Goal: Transaction & Acquisition: Purchase product/service

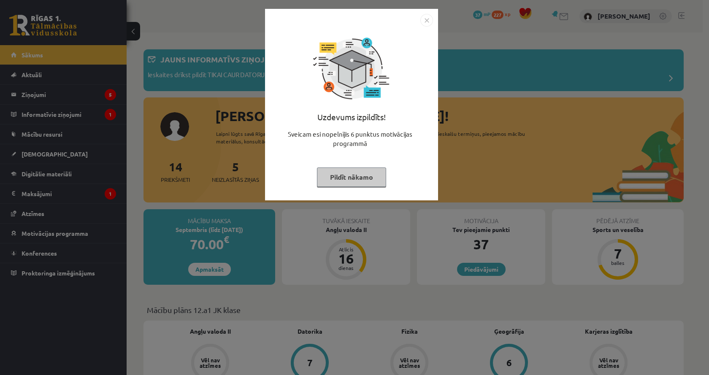
click at [510, 155] on div "Uzdevums izpildīts! Sveicam esi nopelnījis 6 punktus motivācijas programmā Pild…" at bounding box center [354, 187] width 709 height 375
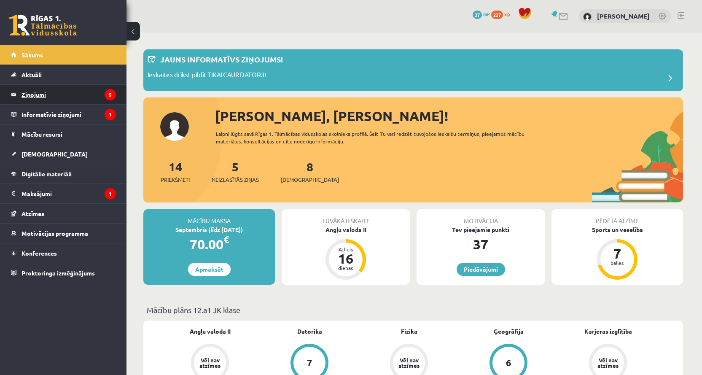
click at [106, 104] on legend "Ziņojumi 5" at bounding box center [69, 94] width 94 height 19
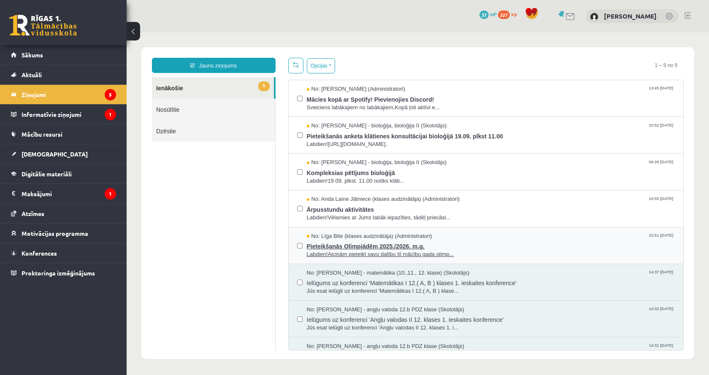
click at [518, 244] on span "Pieteikšanās Olimpiādēm 2025./2026. m.g." at bounding box center [491, 245] width 368 height 11
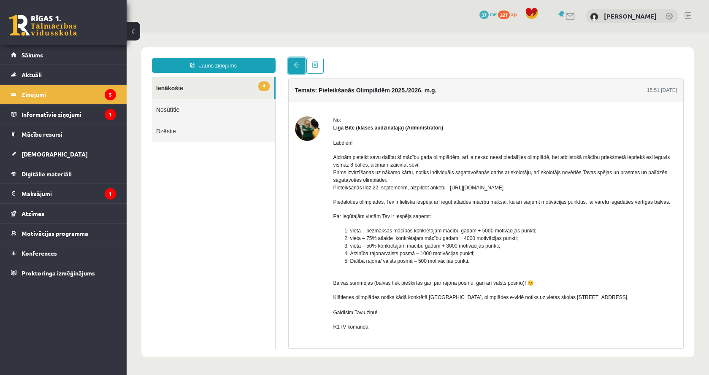
click at [297, 67] on span at bounding box center [297, 65] width 6 height 6
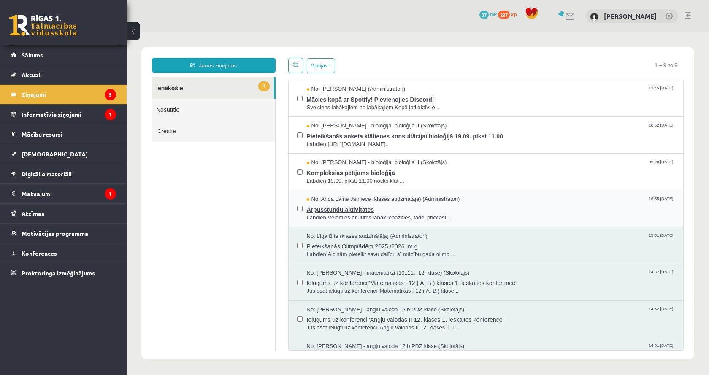
click at [498, 210] on span "Ārpusstundu aktivitātes" at bounding box center [491, 208] width 368 height 11
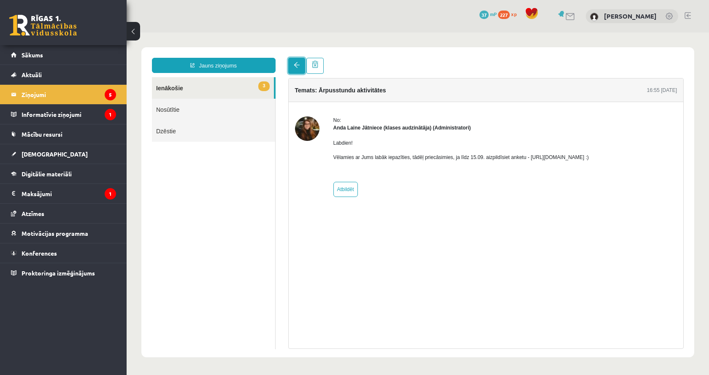
click at [297, 63] on span at bounding box center [297, 65] width 6 height 6
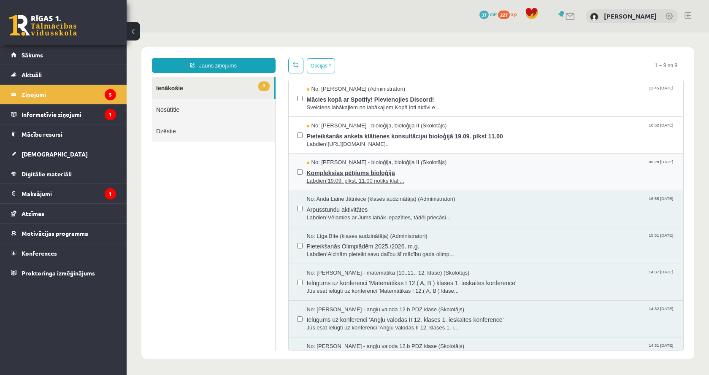
click at [503, 175] on span "Kompleksias pētījums bioloģijā" at bounding box center [491, 172] width 368 height 11
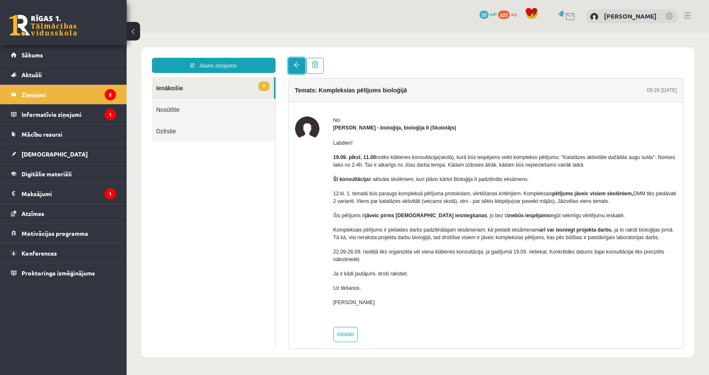
click at [299, 72] on link at bounding box center [296, 66] width 17 height 16
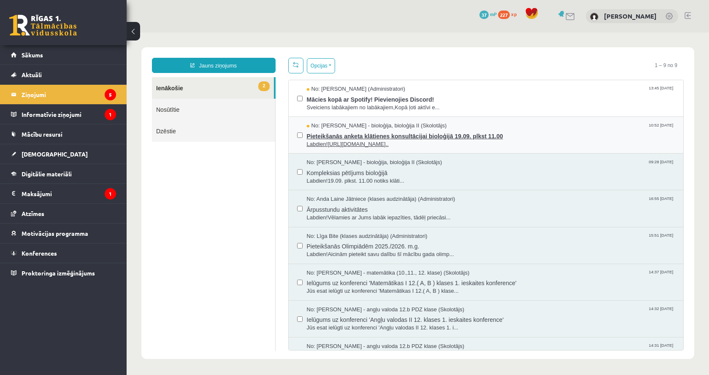
click at [518, 132] on span "Pieteikšanās anketa klātienes konsultācijai bioloģijā 19.09. plkst 11.00" at bounding box center [491, 135] width 368 height 11
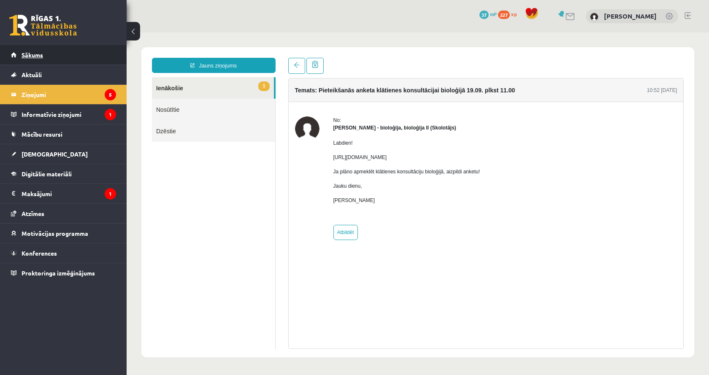
click at [100, 58] on link "Sākums" at bounding box center [63, 54] width 105 height 19
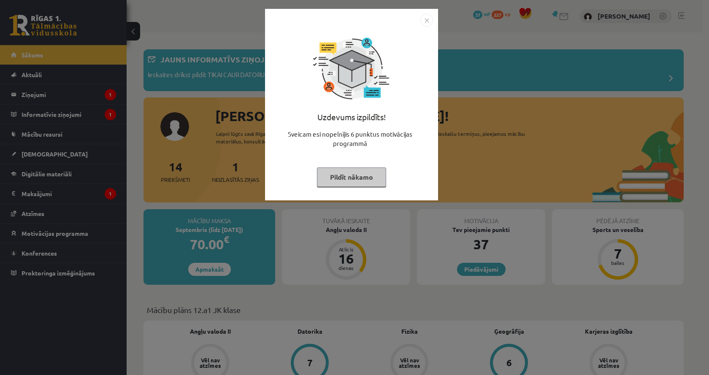
click at [355, 169] on button "Pildīt nākamo" at bounding box center [351, 176] width 69 height 19
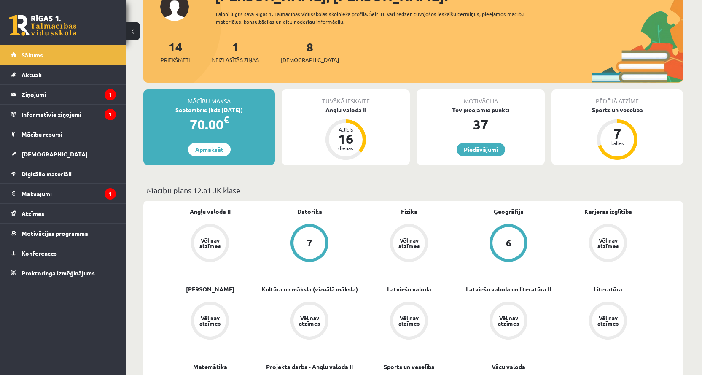
scroll to position [253, 0]
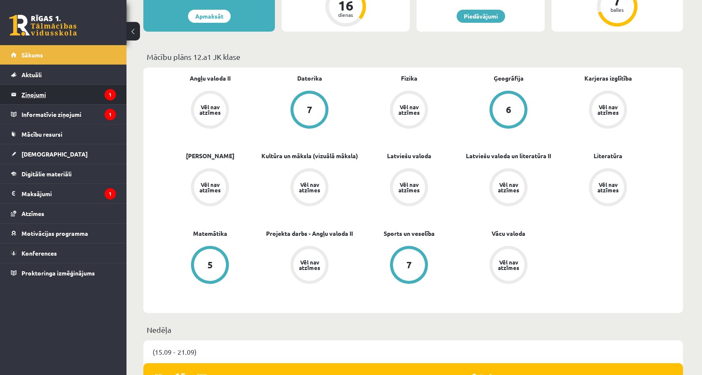
click at [88, 94] on legend "Ziņojumi 1" at bounding box center [69, 94] width 94 height 19
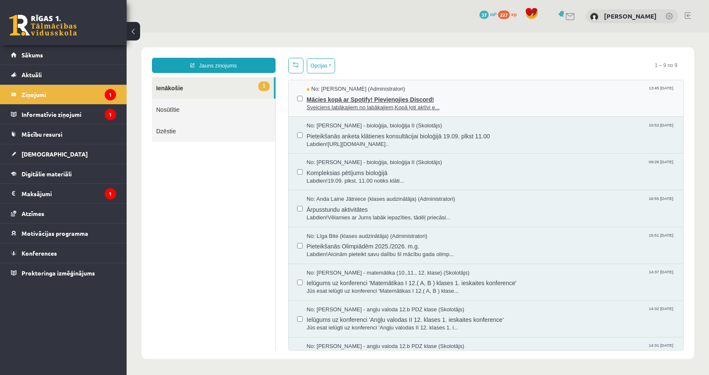
click at [477, 101] on span "Mācies kopā ar Spotify! Pievienojies Discord!" at bounding box center [491, 98] width 368 height 11
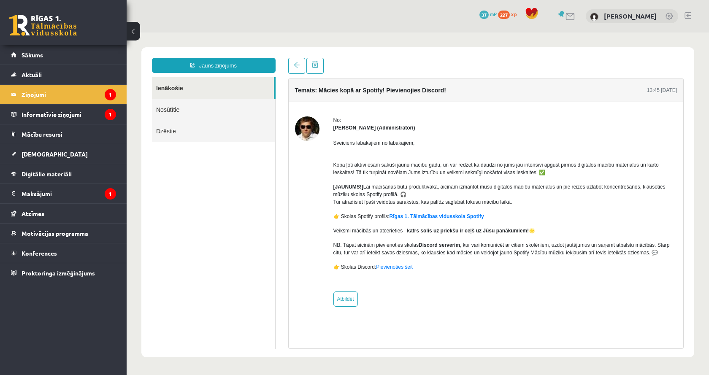
click at [286, 62] on div "Temats: Mācies kopā ar Spotify! Pievienojies Discord! 13:45 12/09/2025 No: Ivo …" at bounding box center [486, 203] width 408 height 291
click at [291, 65] on link at bounding box center [296, 66] width 17 height 16
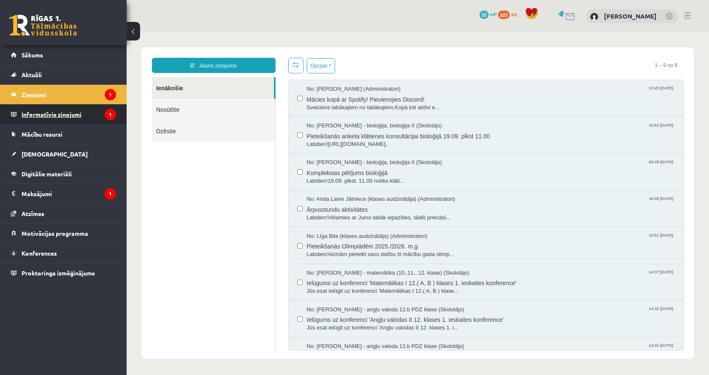
click at [93, 118] on legend "Informatīvie ziņojumi 1" at bounding box center [69, 114] width 94 height 19
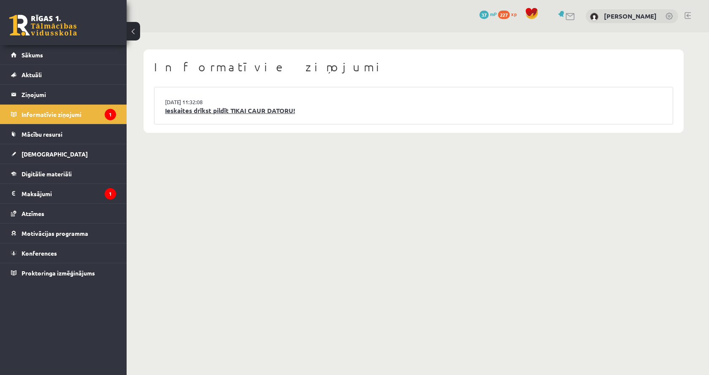
click at [240, 111] on link "Ieskaites drīkst pildīt TIKAI CAUR DATORU!" at bounding box center [413, 111] width 497 height 10
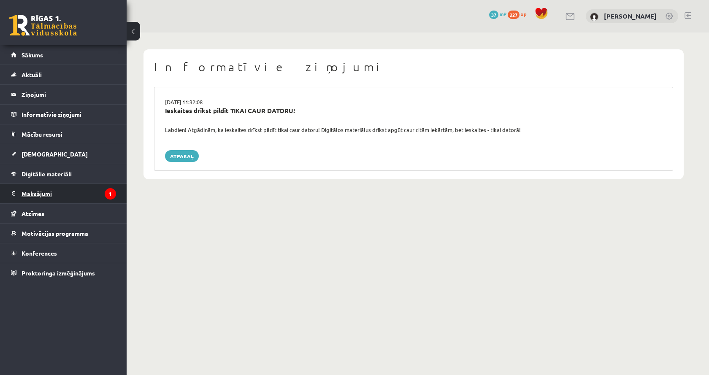
click at [78, 197] on legend "Maksājumi 1" at bounding box center [69, 193] width 94 height 19
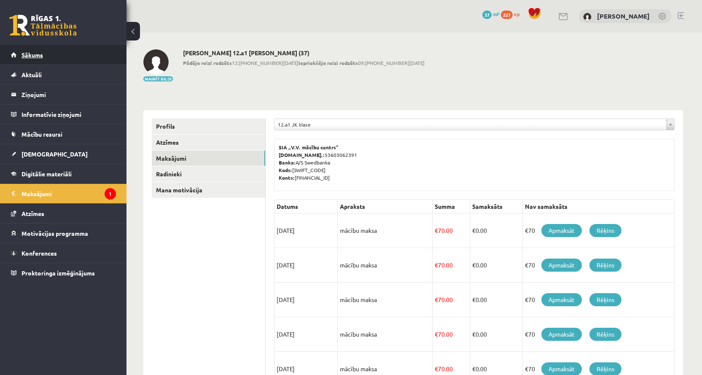
click at [60, 59] on link "Sākums" at bounding box center [63, 54] width 105 height 19
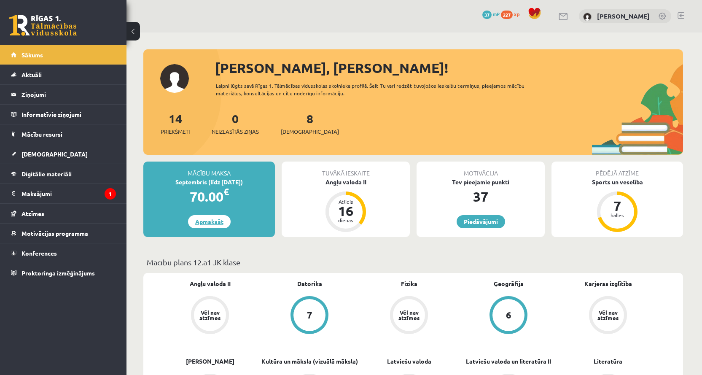
click at [225, 221] on link "Apmaksāt" at bounding box center [209, 221] width 43 height 13
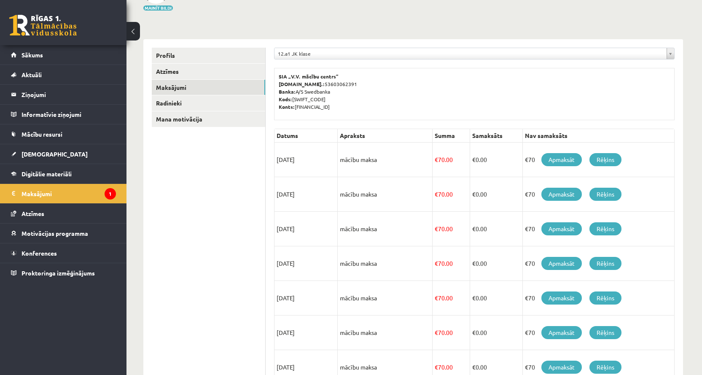
scroll to position [84, 0]
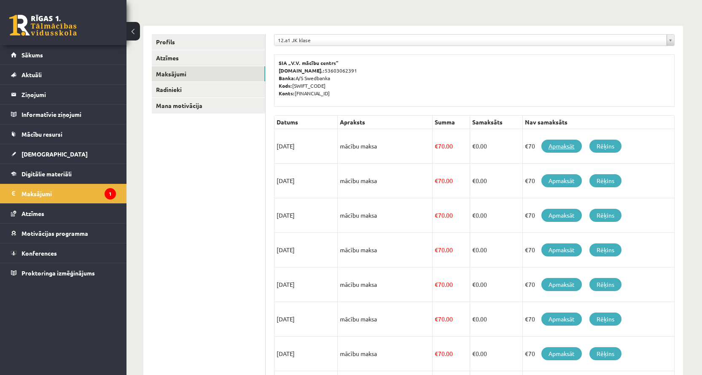
click at [573, 149] on link "Apmaksāt" at bounding box center [562, 146] width 40 height 13
